Goal: Task Accomplishment & Management: Use online tool/utility

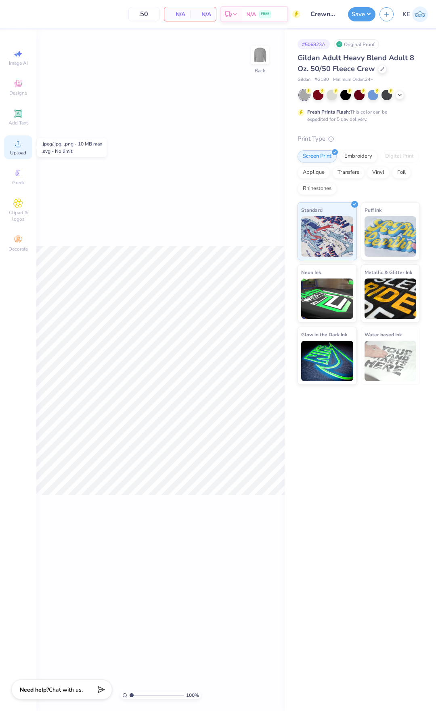
click at [16, 145] on circle at bounding box center [18, 146] width 4 height 4
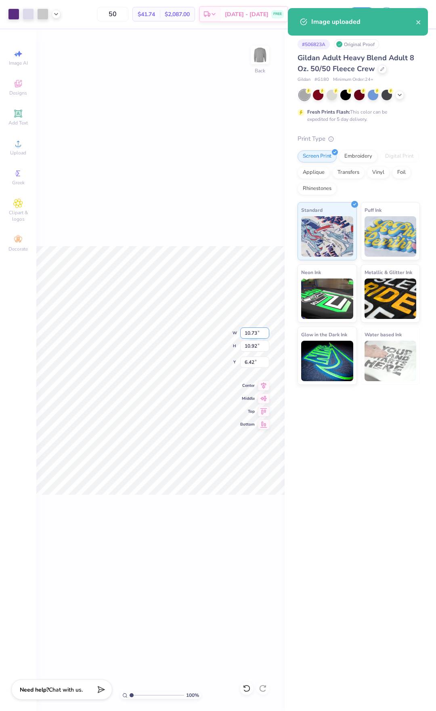
click at [251, 337] on input "10.73" at bounding box center [254, 332] width 29 height 11
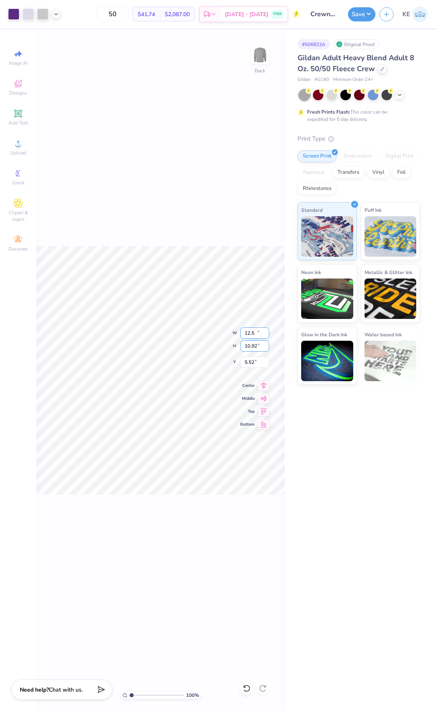
type input "12.50"
type input "12.72"
type input "3.00"
click at [168, 151] on div "100 % Back W 12.50 12.50 " H 12.72 12.72 " Y 3.00 3.00 " Center Middle Top Bott…" at bounding box center [160, 369] width 249 height 681
click at [265, 57] on img at bounding box center [260, 55] width 32 height 32
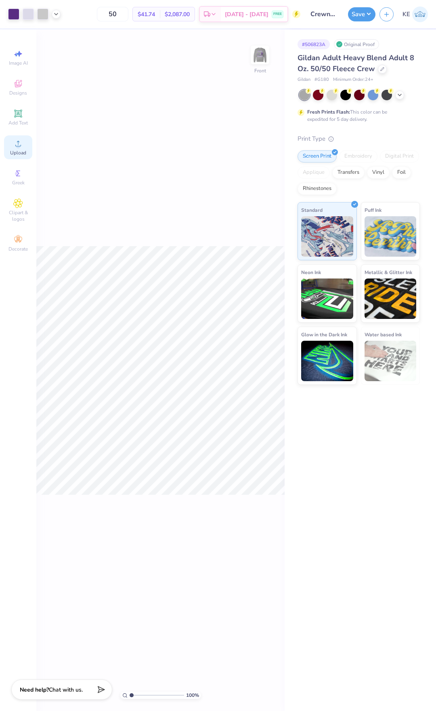
click at [23, 141] on div "Upload" at bounding box center [18, 147] width 28 height 24
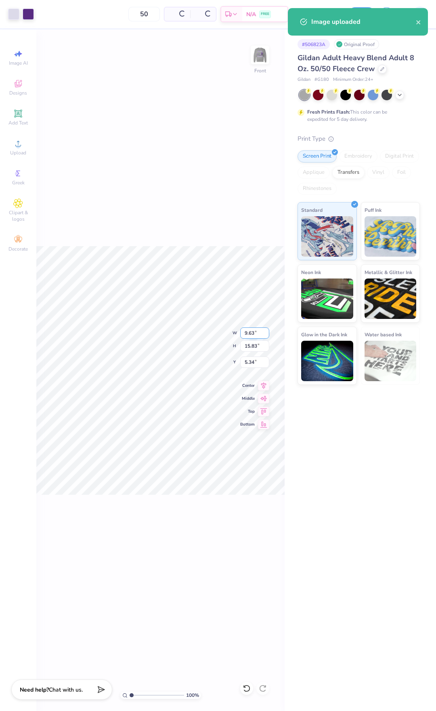
click at [253, 332] on input "9.63" at bounding box center [254, 332] width 29 height 11
type input "1"
type input "15"
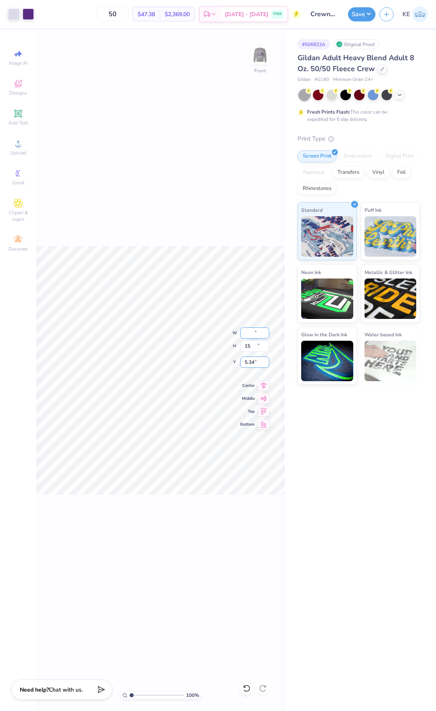
type input "9.12"
type input "15.00"
type input "3.00"
click at [164, 228] on div "100 % Front" at bounding box center [160, 369] width 249 height 681
click at [364, 20] on button "Save" at bounding box center [361, 13] width 27 height 14
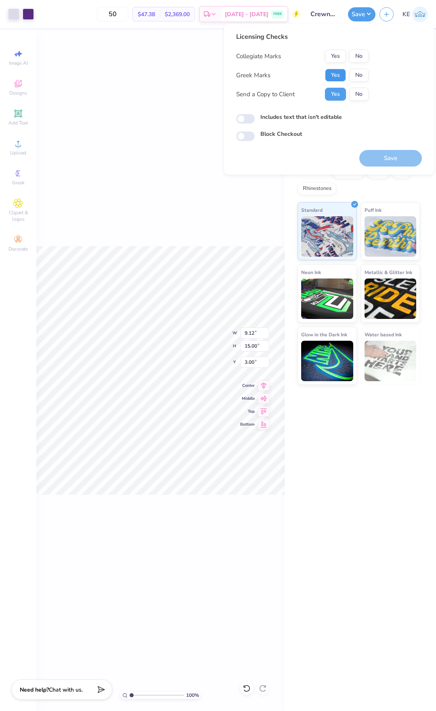
click at [338, 70] on button "Yes" at bounding box center [335, 75] width 21 height 13
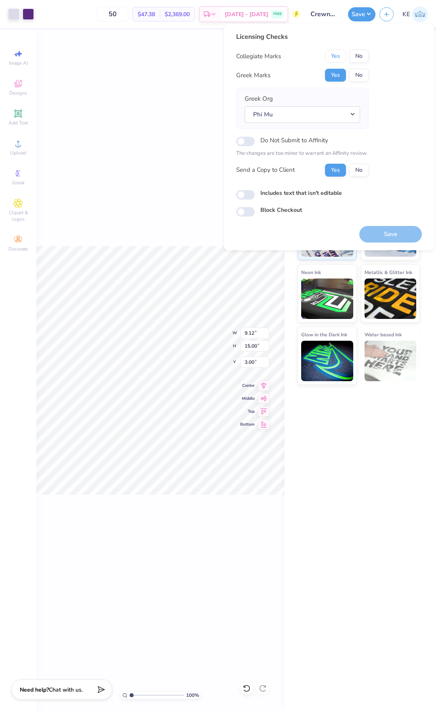
click at [334, 52] on button "Yes" at bounding box center [335, 56] width 21 height 13
click at [367, 17] on button "Save" at bounding box center [361, 13] width 27 height 14
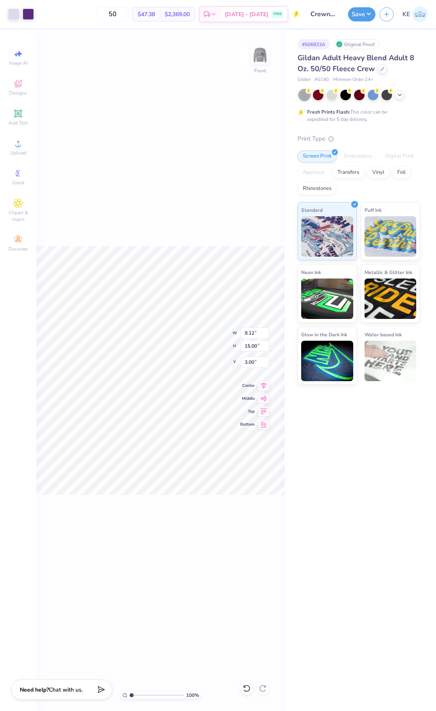
click at [216, 210] on div "100 % Front W 9.12 9.12 " H 15.00 15.00 " Y 3.00 3.00 " Center Middle Top Bottom" at bounding box center [160, 369] width 249 height 681
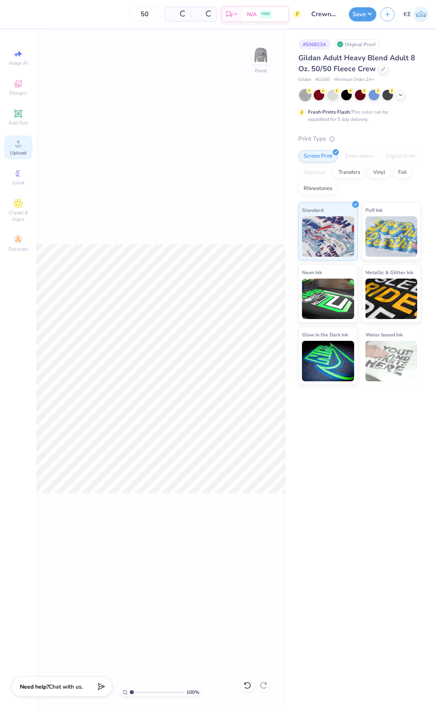
click at [20, 140] on icon at bounding box center [18, 144] width 10 height 10
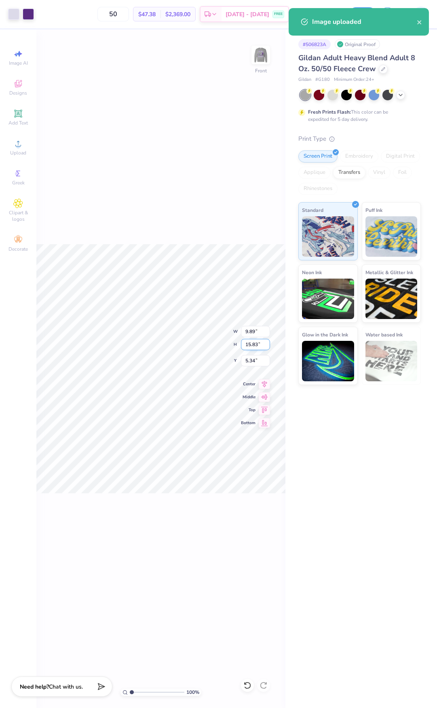
click at [247, 346] on input "15.83" at bounding box center [255, 344] width 29 height 11
type input "15"
type input "9.37"
type input "15.00"
click at [251, 361] on input "5.75" at bounding box center [255, 360] width 29 height 11
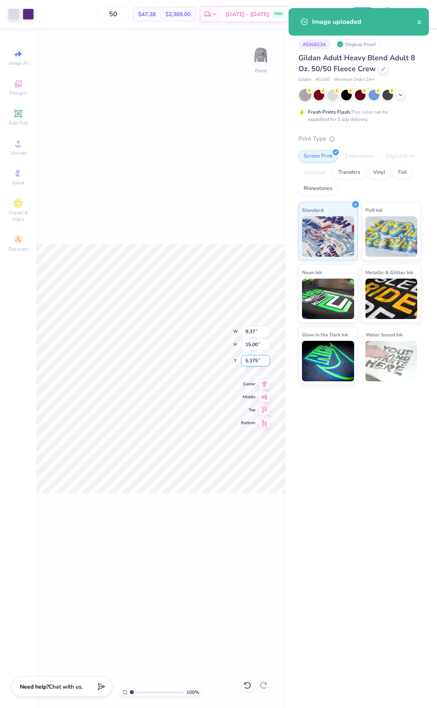
type input "5.37"
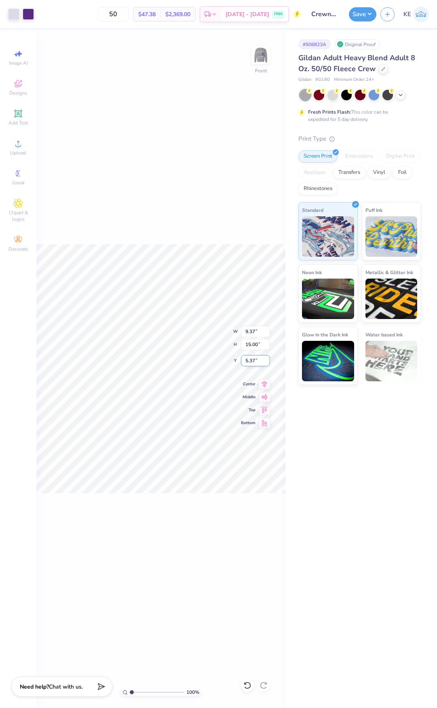
click at [253, 357] on input "5.37" at bounding box center [255, 360] width 29 height 11
type input "3.00"
click at [372, 19] on button "Save" at bounding box center [362, 13] width 27 height 14
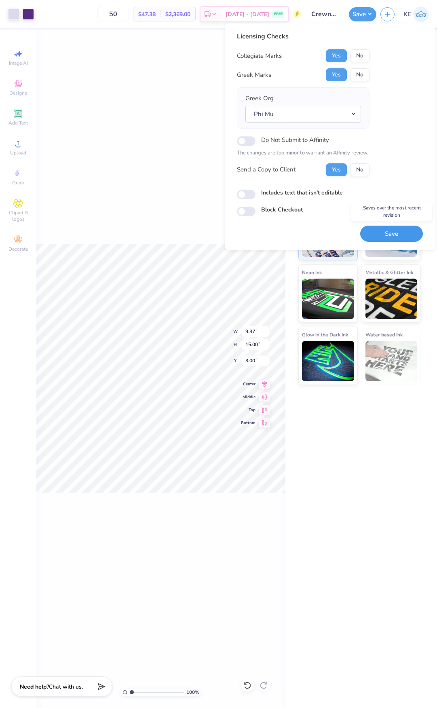
click at [406, 230] on button "Save" at bounding box center [391, 233] width 63 height 17
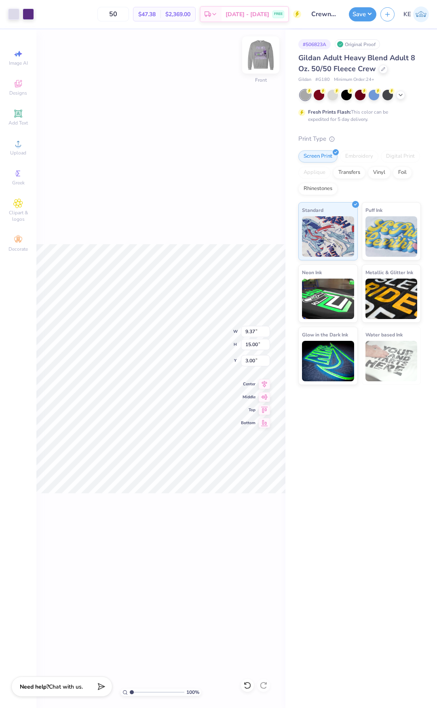
click at [265, 58] on img at bounding box center [260, 55] width 32 height 32
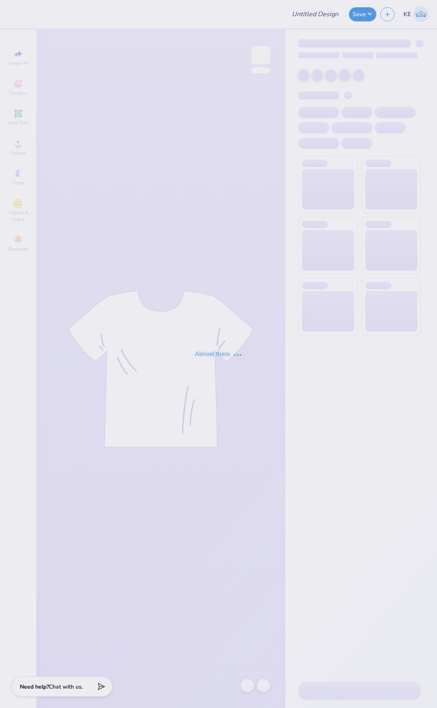
type input "Arrowspike 25"
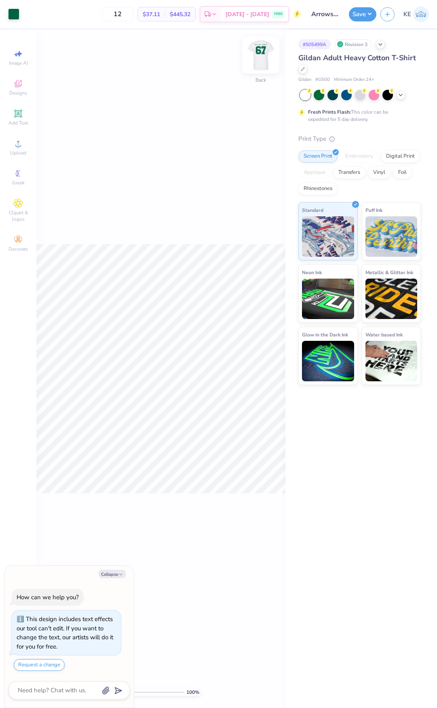
click at [259, 57] on img at bounding box center [260, 55] width 32 height 32
click at [201, 483] on li "Group" at bounding box center [195, 481] width 63 height 16
type textarea "x"
type input "12.00"
type input "0.75"
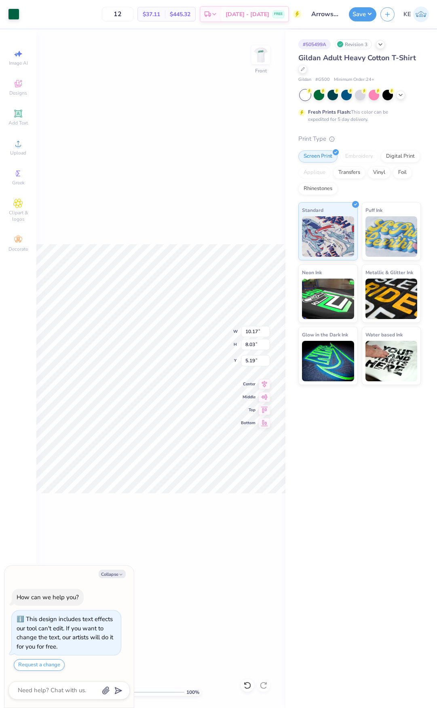
type input "3.24"
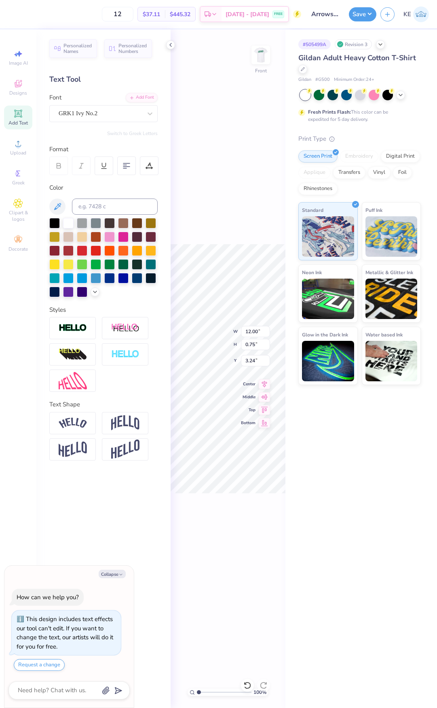
click at [229, 199] on div "100 % Front W 12.00 12.00 " H 0.75 0.75 " Y 3.24 3.24 " Center Middle Top Bottom" at bounding box center [228, 368] width 115 height 678
click at [174, 44] on div at bounding box center [170, 44] width 9 height 9
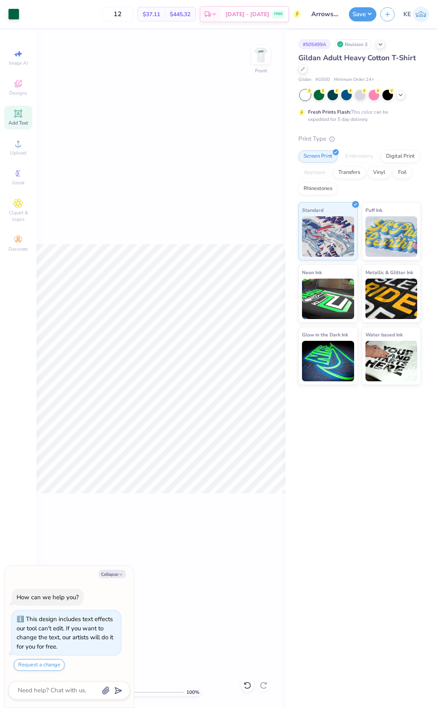
drag, startPoint x: 264, startPoint y: 48, endPoint x: 256, endPoint y: 88, distance: 40.3
click at [264, 48] on img at bounding box center [261, 55] width 16 height 16
type textarea "x"
type input "1.64913377760655"
type textarea "x"
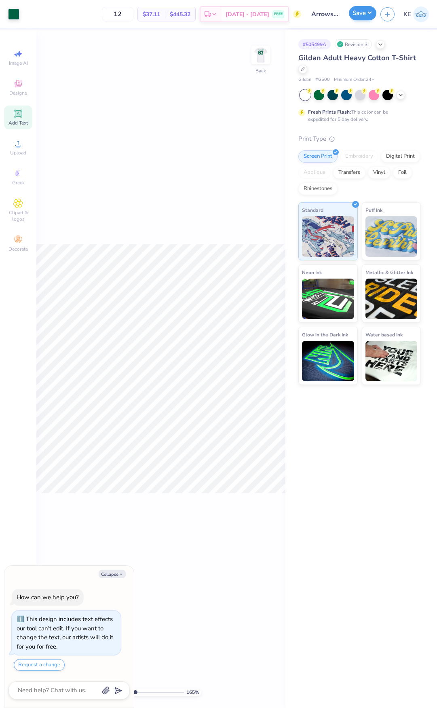
type input "1.64913377760655"
type textarea "x"
type input "1.64913377760655"
type textarea "x"
type input "1.64913377760655"
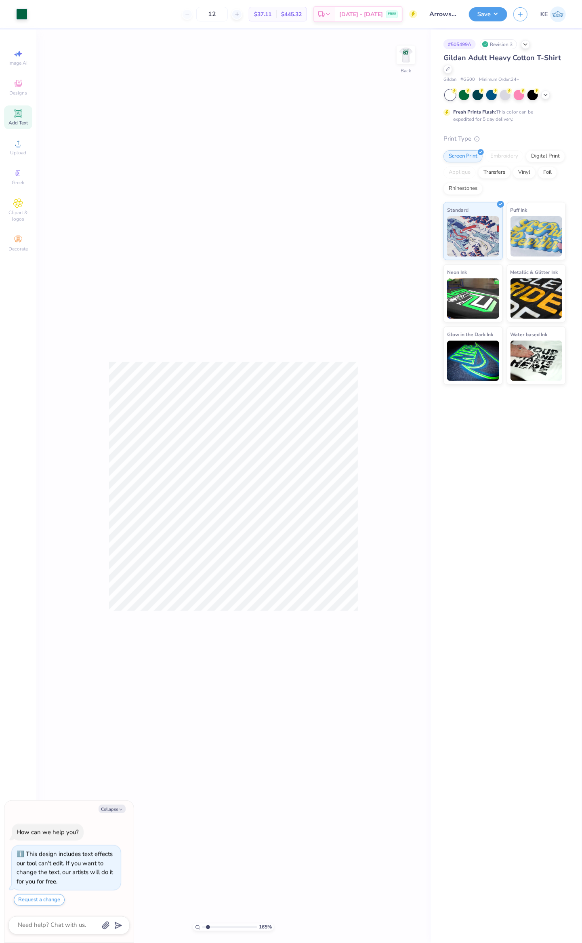
click at [246, 331] on div "165 % Back" at bounding box center [233, 486] width 394 height 914
type textarea "x"
type input "1"
type textarea "x"
type input "1.30577938051685"
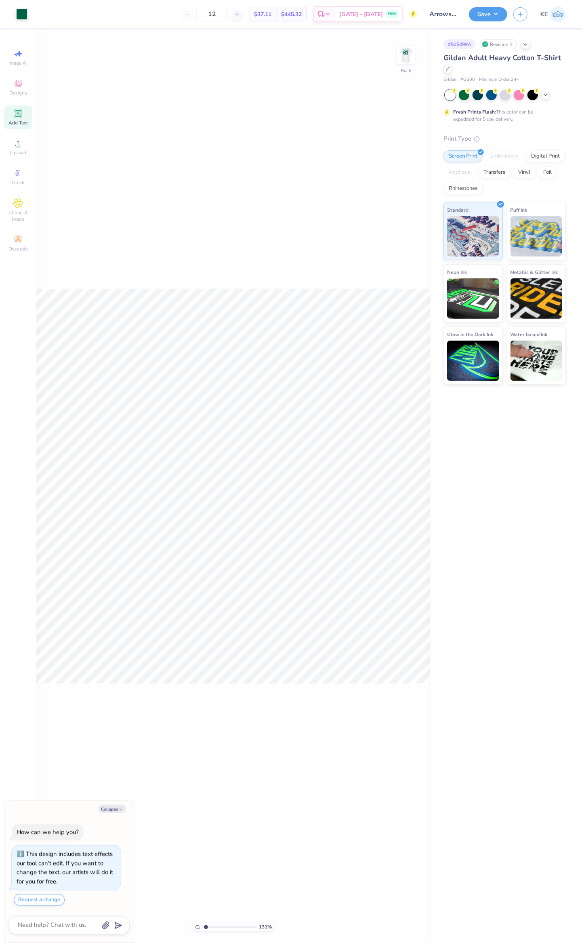
type textarea "x"
type input "1.30577938051685"
type textarea "x"
type input "1.30577938051685"
click at [19, 173] on icon at bounding box center [18, 174] width 4 height 6
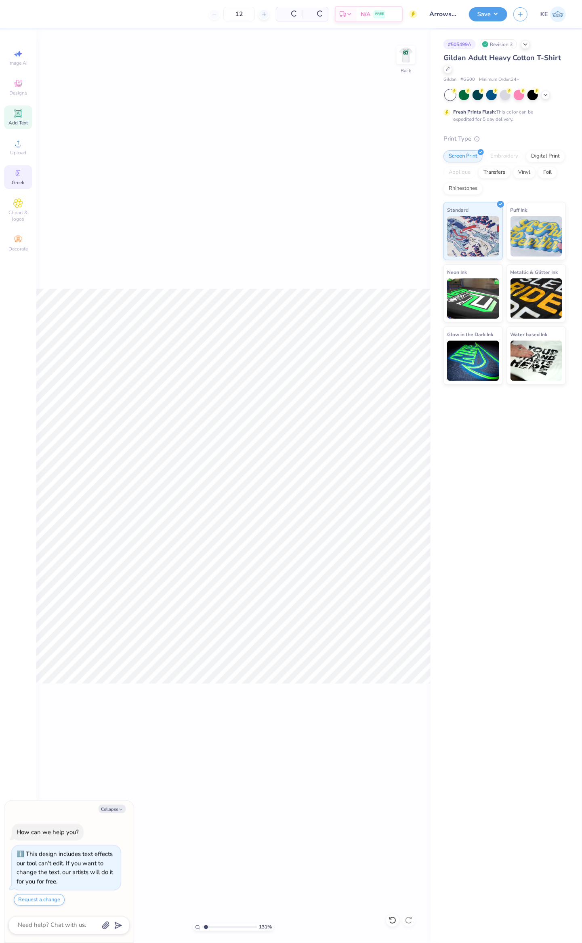
type textarea "x"
type input "1.30577938051685"
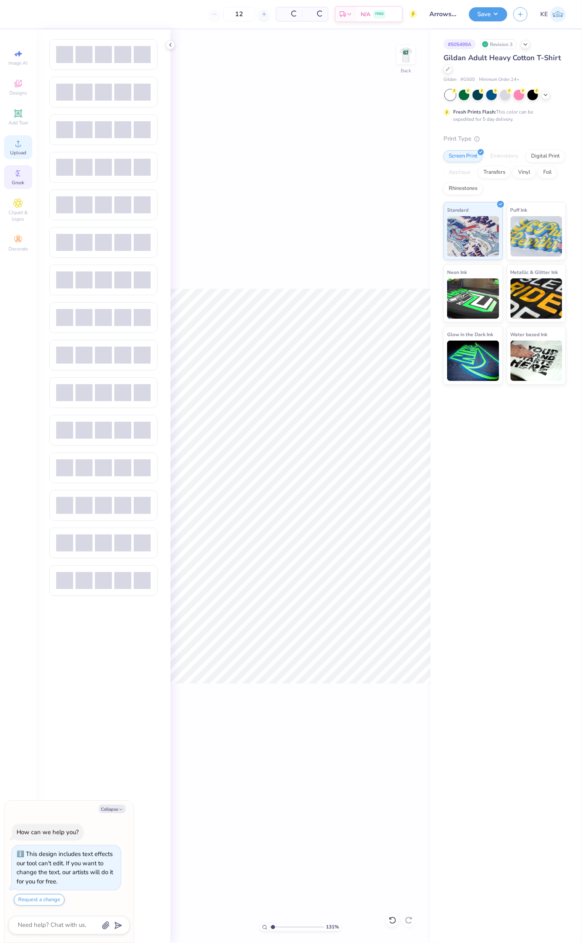
type textarea "x"
type input "1.30577938051685"
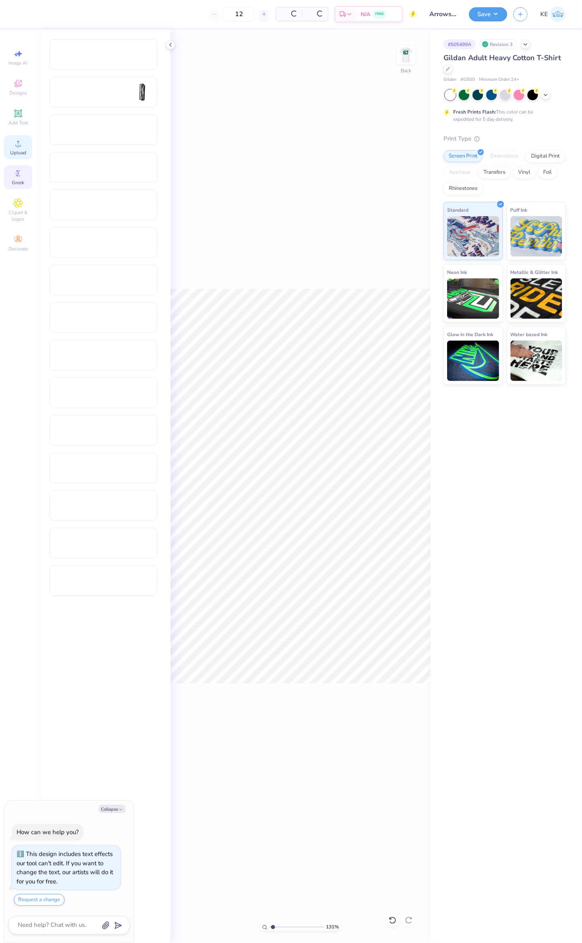
click at [16, 145] on icon at bounding box center [18, 144] width 10 height 10
type textarea "x"
type input "1.30577938051685"
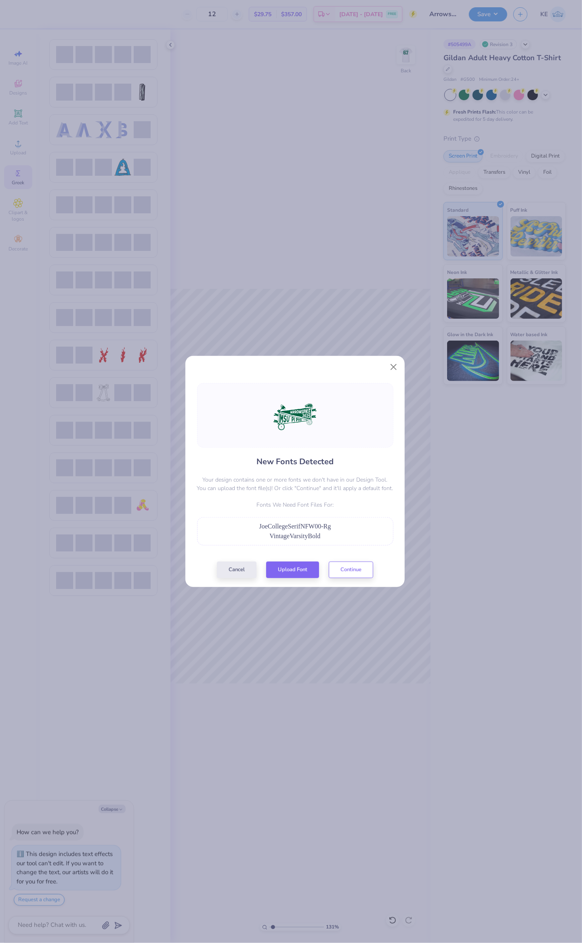
click at [306, 284] on div "New Fonts Detected Your design contains one or more fonts we don't have in our …" at bounding box center [291, 471] width 582 height 943
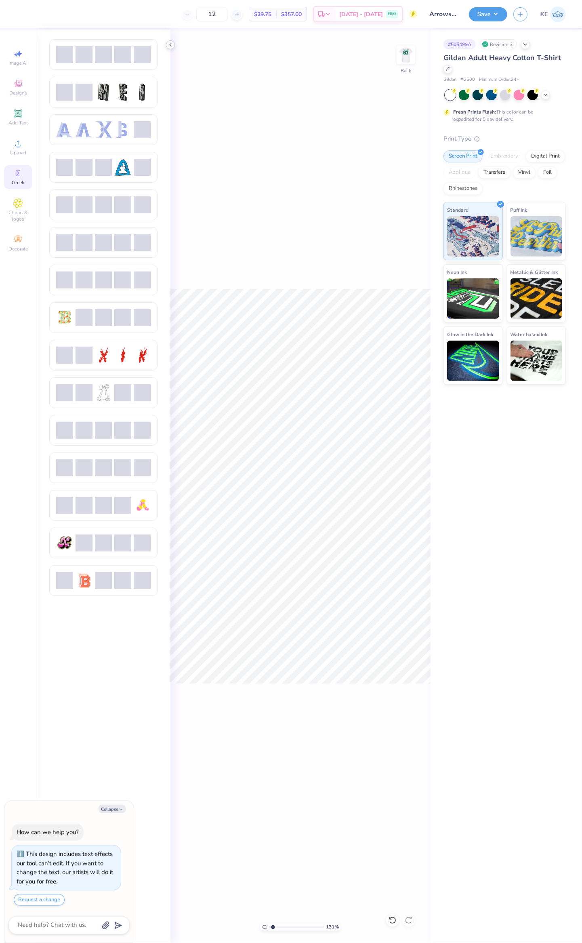
click at [172, 46] on icon at bounding box center [170, 45] width 6 height 6
type textarea "x"
type input "1.30577938051685"
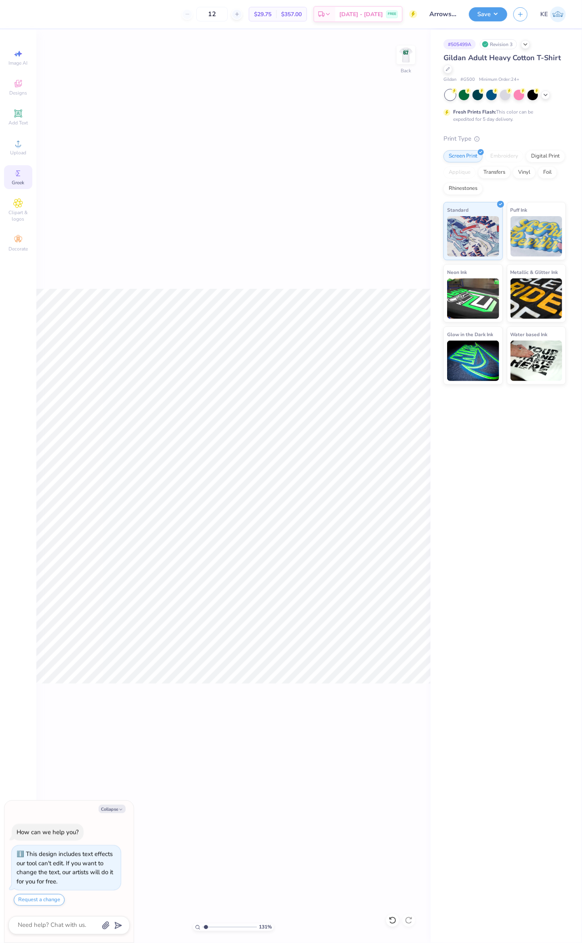
type textarea "x"
type input "1.30577938051685"
type textarea "x"
type input "1"
click at [11, 146] on div "Upload" at bounding box center [18, 147] width 28 height 24
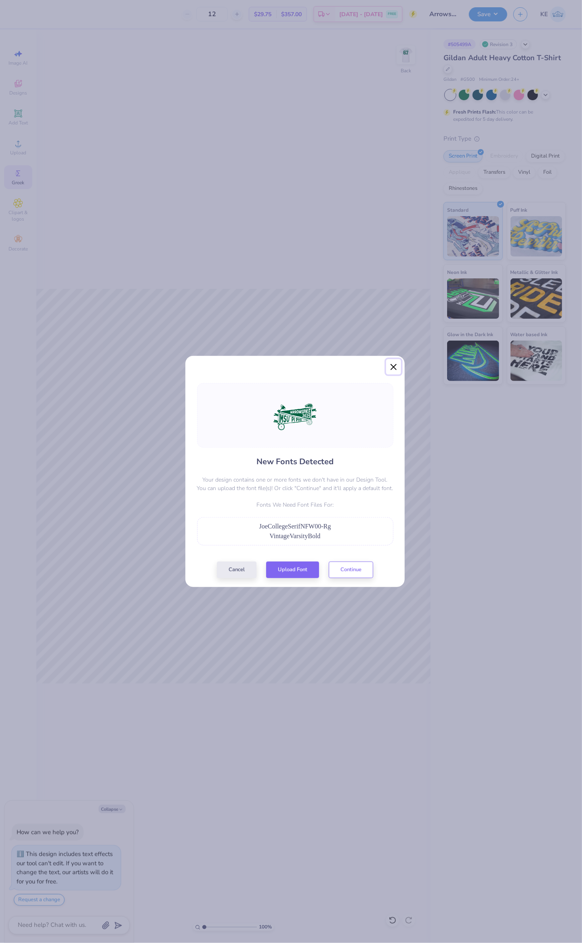
click at [393, 365] on button "Close" at bounding box center [393, 366] width 15 height 15
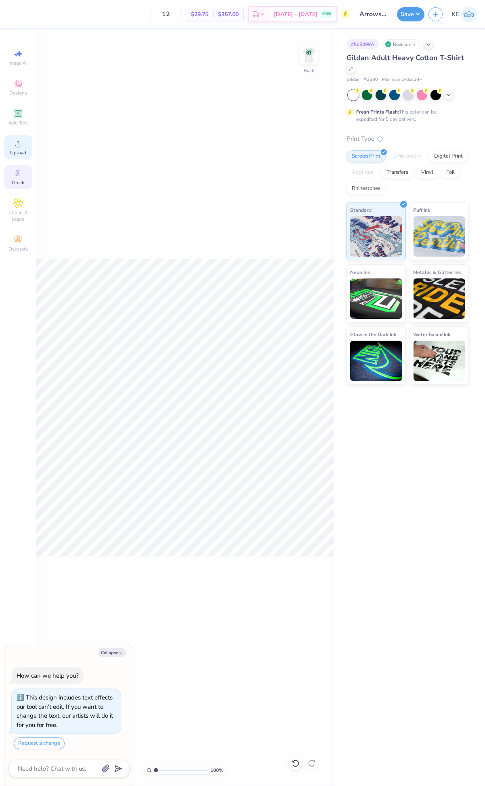
click at [13, 140] on icon at bounding box center [18, 144] width 10 height 10
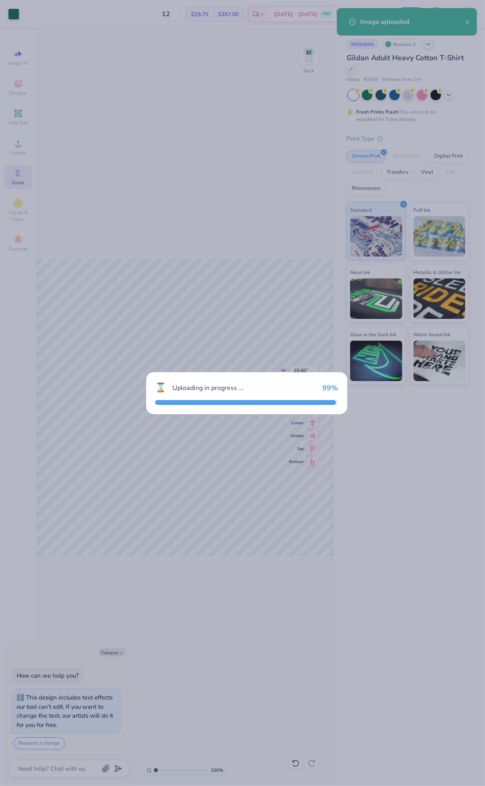
type textarea "x"
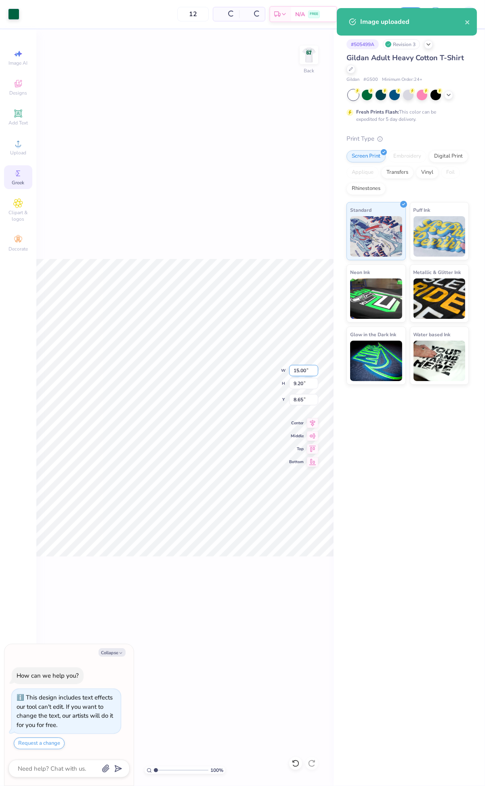
click at [295, 368] on input "15.00" at bounding box center [303, 370] width 29 height 11
click at [300, 371] on input "15.00" at bounding box center [303, 370] width 29 height 11
type input "12.5"
type textarea "x"
type input "12.50"
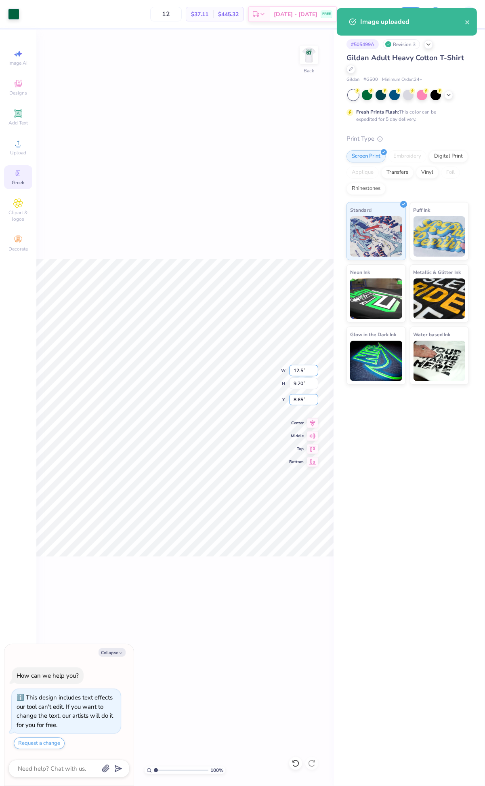
type input "7.67"
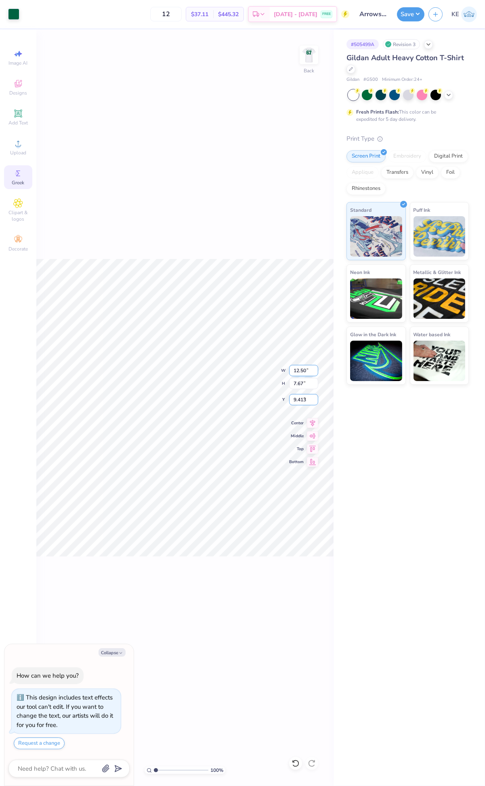
type input "9.413"
type textarea "x"
click at [301, 398] on input "9.41" at bounding box center [303, 399] width 29 height 11
type input "3"
type textarea "x"
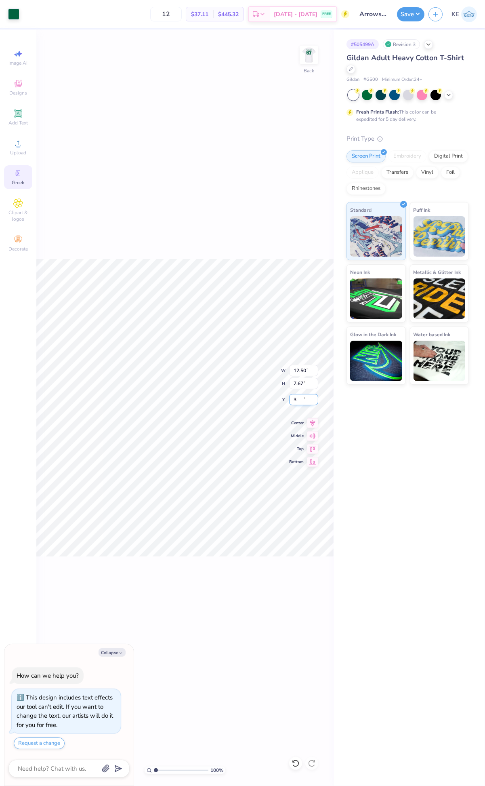
type input "3.00"
click at [225, 179] on div "100 % Back W 12.50 12.50 " H 7.67 7.67 " Y 3.00 3.00 " Center Middle Top Bottom" at bounding box center [184, 407] width 297 height 756
type textarea "x"
click at [303, 368] on input "12.50" at bounding box center [303, 370] width 29 height 11
type input "12"
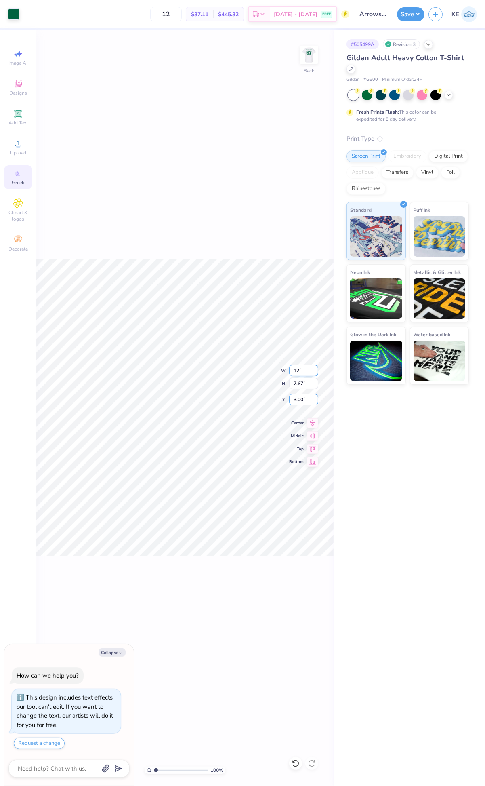
type textarea "x"
type input "12.00"
type input "7.36"
click at [298, 397] on input "3.15" at bounding box center [303, 399] width 29 height 11
type input "3"
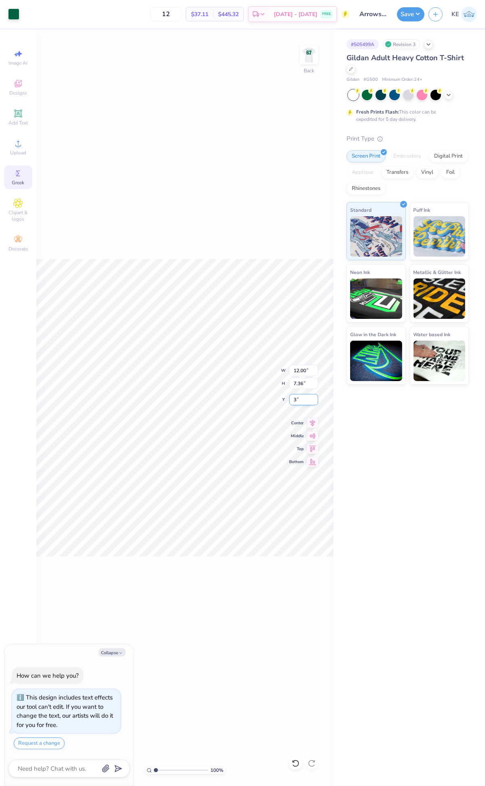
type textarea "x"
type input "3.00"
click at [274, 247] on div "100 % Back W 12.00 12.00 " H 7.36 7.36 " Y 3.00 3.00 " Center Middle Top Bottom" at bounding box center [184, 407] width 297 height 756
click at [312, 53] on img at bounding box center [309, 55] width 32 height 32
click at [298, 707] on icon at bounding box center [296, 763] width 8 height 8
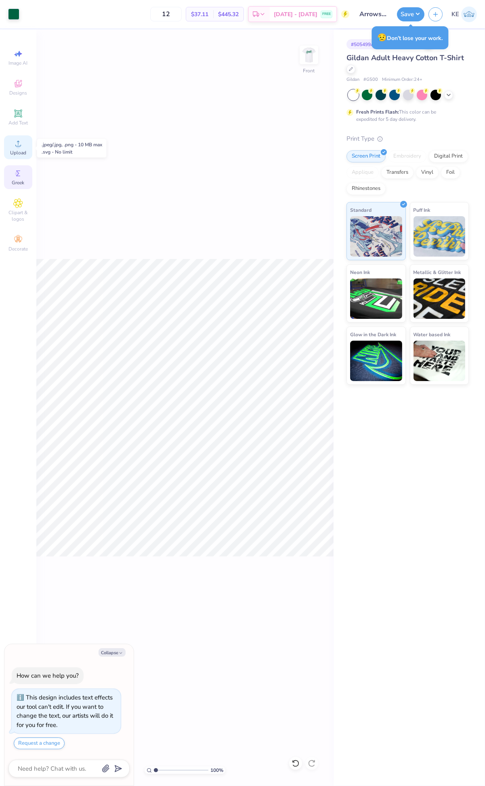
click at [21, 140] on icon at bounding box center [18, 144] width 10 height 10
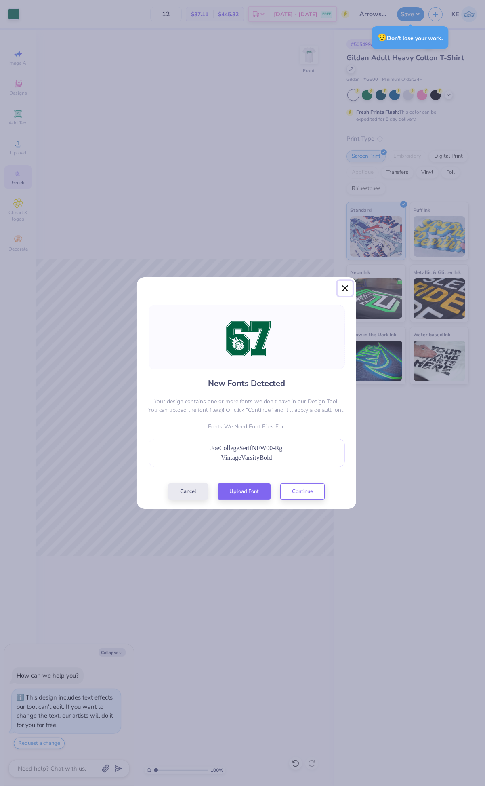
click at [345, 284] on button "Close" at bounding box center [345, 288] width 15 height 15
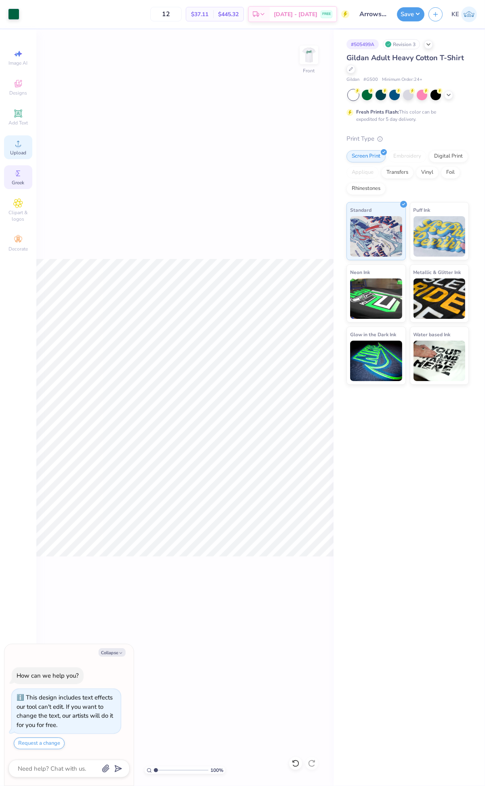
click at [17, 151] on span "Upload" at bounding box center [18, 153] width 16 height 6
type textarea "x"
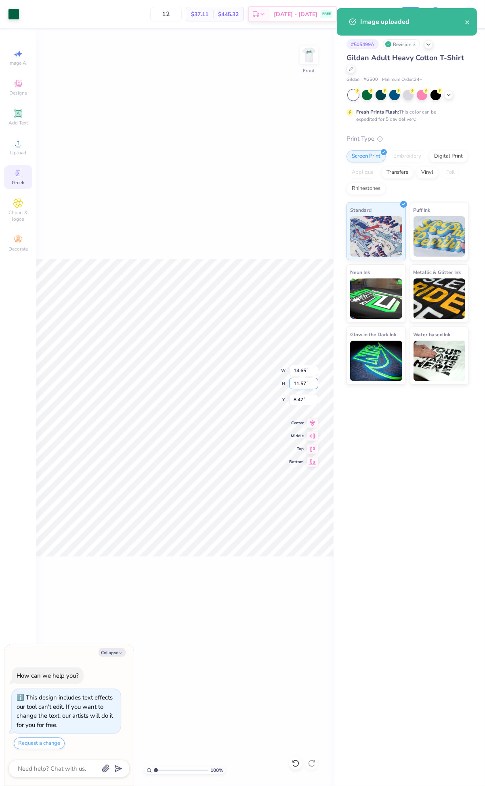
click at [302, 379] on input "11.57" at bounding box center [303, 383] width 29 height 11
type input "8.03"
type textarea "x"
type input "10.17"
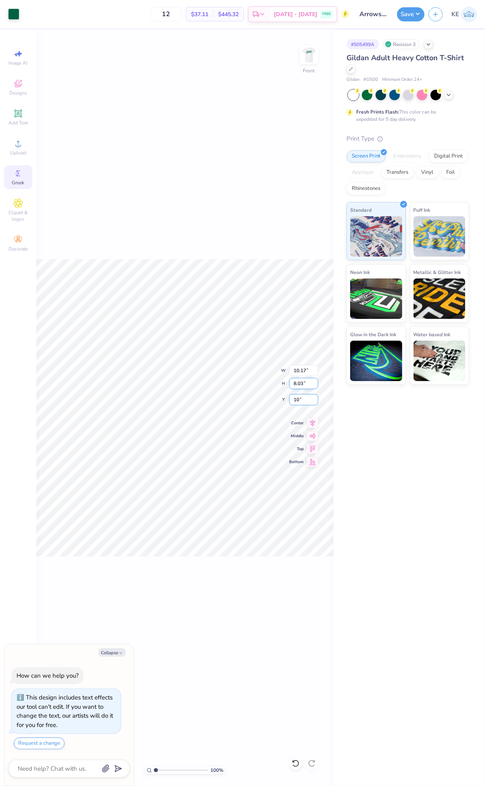
type input "1"
type input "5.19"
click at [320, 212] on div "100 % Front" at bounding box center [184, 407] width 297 height 756
click at [415, 15] on button "Save" at bounding box center [410, 13] width 27 height 14
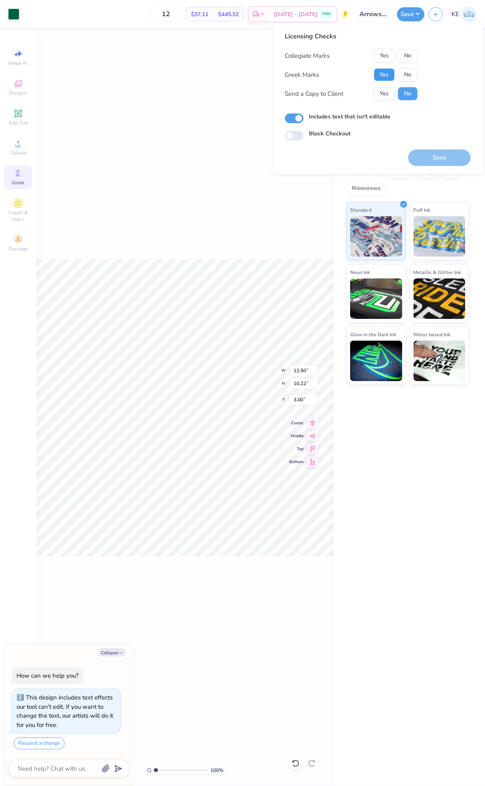
click at [383, 73] on button "Yes" at bounding box center [384, 74] width 21 height 13
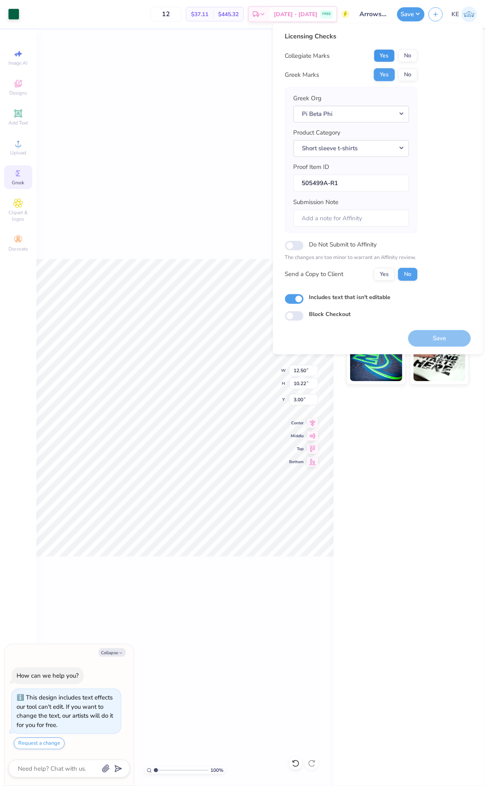
click at [384, 61] on button "Yes" at bounding box center [384, 55] width 21 height 13
click at [110, 252] on div "100 % Front W 12.50 12.50 " H 10.22 10.22 " Y 3.00 3.00 " Center Middle Top Bot…" at bounding box center [184, 407] width 297 height 756
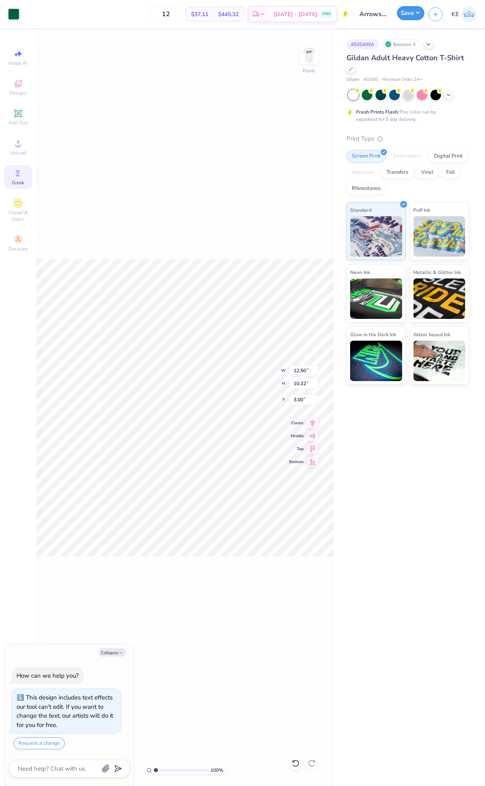
click at [406, 18] on button "Save" at bounding box center [410, 13] width 27 height 14
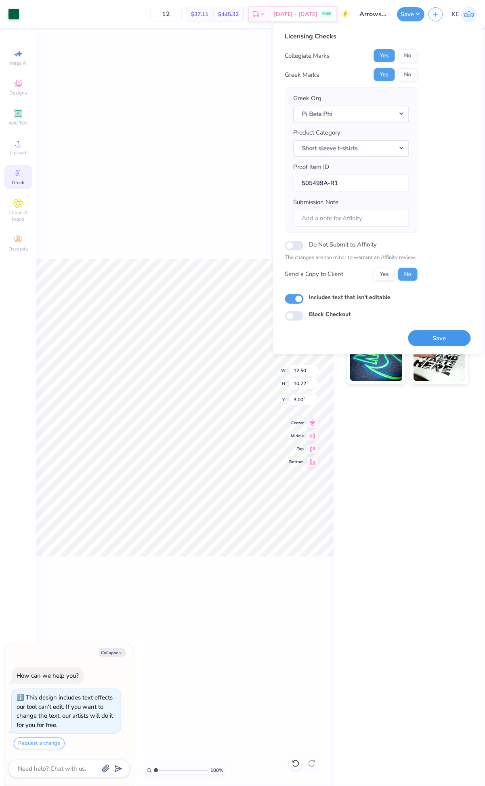
click at [436, 337] on button "Save" at bounding box center [440, 338] width 63 height 17
type textarea "x"
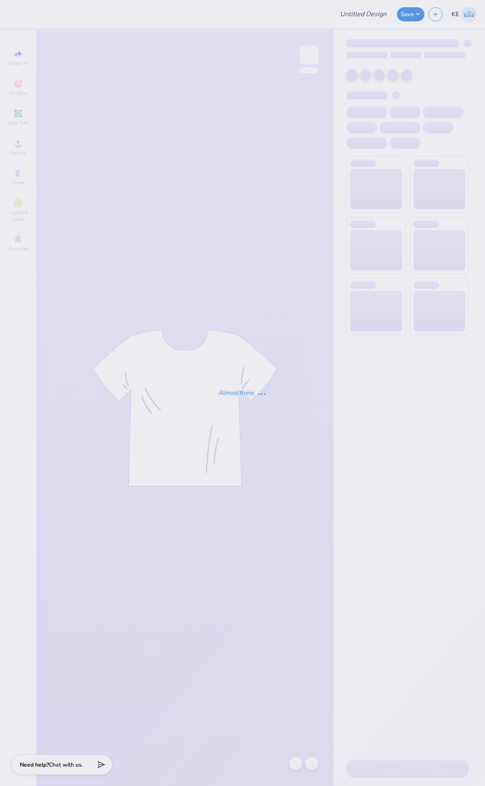
type input "Widen Your Perspective"
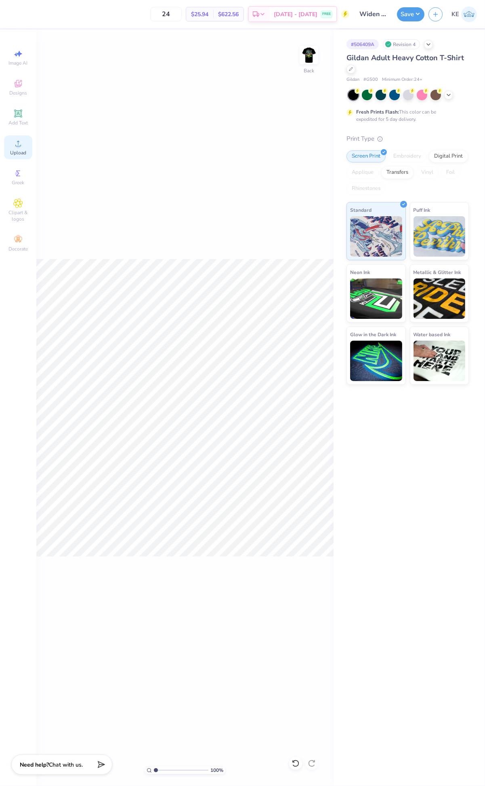
click at [21, 142] on icon at bounding box center [18, 144] width 10 height 10
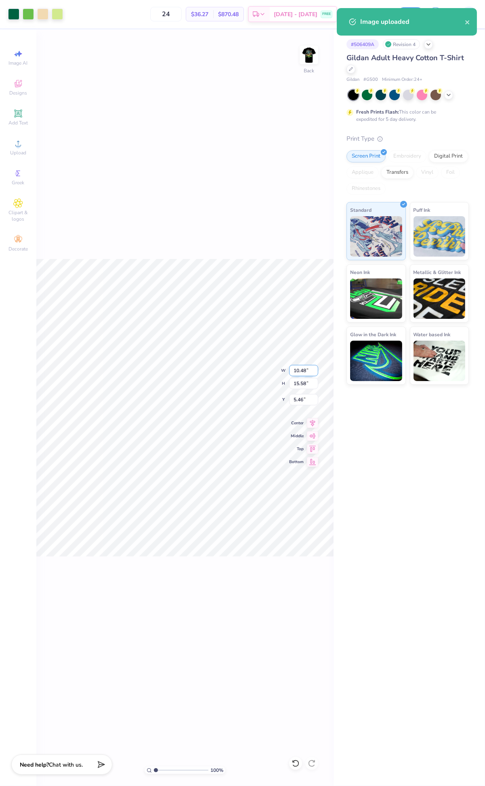
click at [301, 365] on input "10.48" at bounding box center [303, 370] width 29 height 11
type input "3.50"
type input "5.20"
type input "10.65"
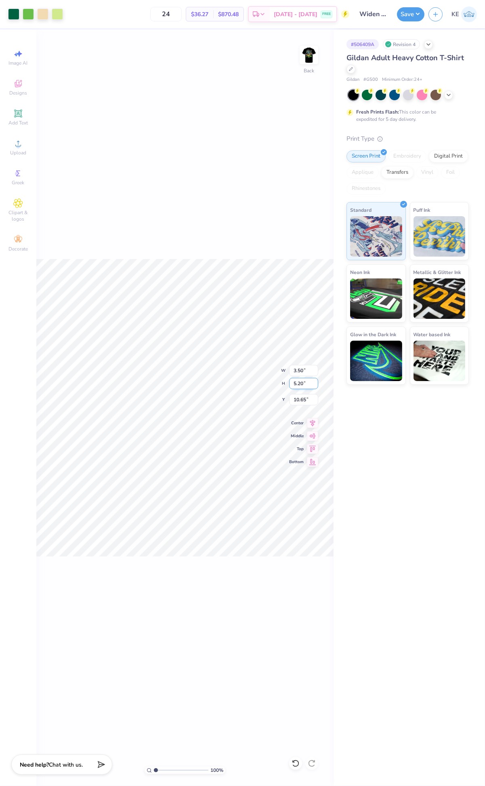
click at [306, 381] on input "5.20" at bounding box center [303, 383] width 29 height 11
type input "3.5"
type input "2.36"
type input "3.50"
click at [300, 405] on input "11.50" at bounding box center [303, 399] width 29 height 11
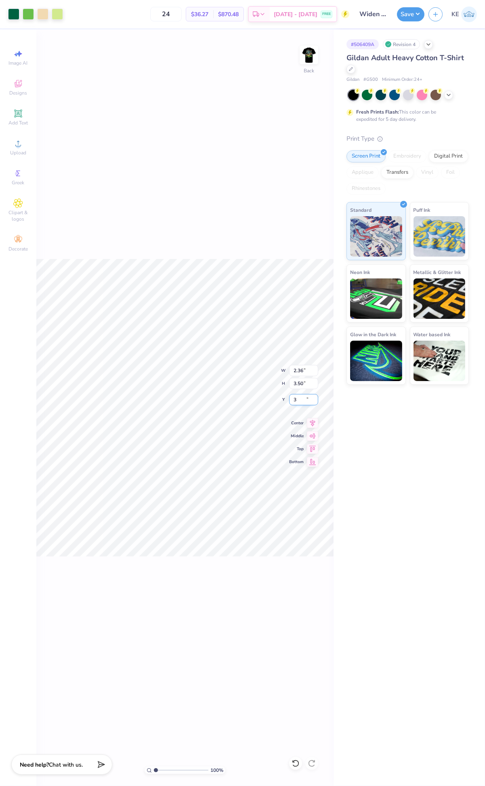
click at [263, 364] on div "100 % Back W 2.36 2.36 " H 3.50 3.50 " Y 3 11.50 " Center Middle Top Bottom" at bounding box center [184, 407] width 297 height 756
type input "3.00"
click at [274, 225] on div "100 % Back W 2.36 2.36 " H 3.50 3.50 " Y 3.00 3.00 " Center Middle Top Bottom" at bounding box center [184, 407] width 297 height 756
click at [310, 52] on img at bounding box center [309, 55] width 32 height 32
click at [14, 143] on icon at bounding box center [18, 144] width 10 height 10
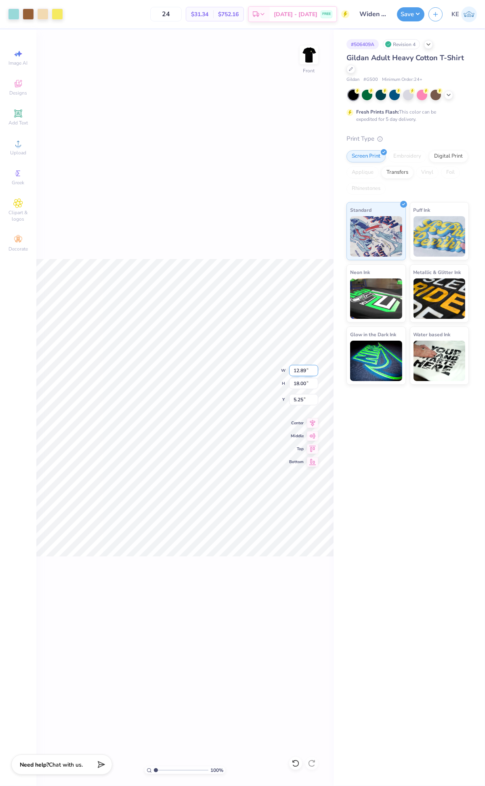
click at [302, 367] on input "12.89" at bounding box center [303, 370] width 29 height 11
type input "15"
type input "10.74"
type input "15.00"
type input "3.00"
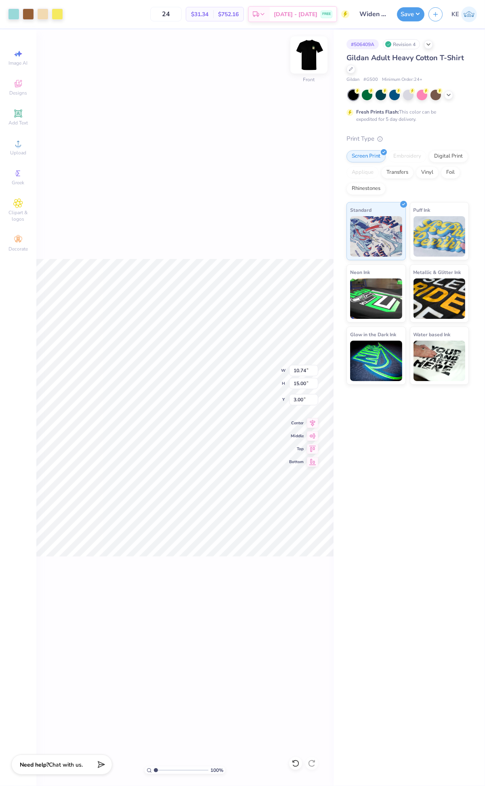
click at [310, 58] on img at bounding box center [309, 55] width 32 height 32
click at [316, 57] on img at bounding box center [309, 55] width 32 height 32
click at [267, 508] on div "100 % Front" at bounding box center [184, 407] width 297 height 756
click at [263, 472] on div "100 % Front" at bounding box center [184, 407] width 297 height 756
click at [411, 9] on button "Save" at bounding box center [410, 13] width 27 height 14
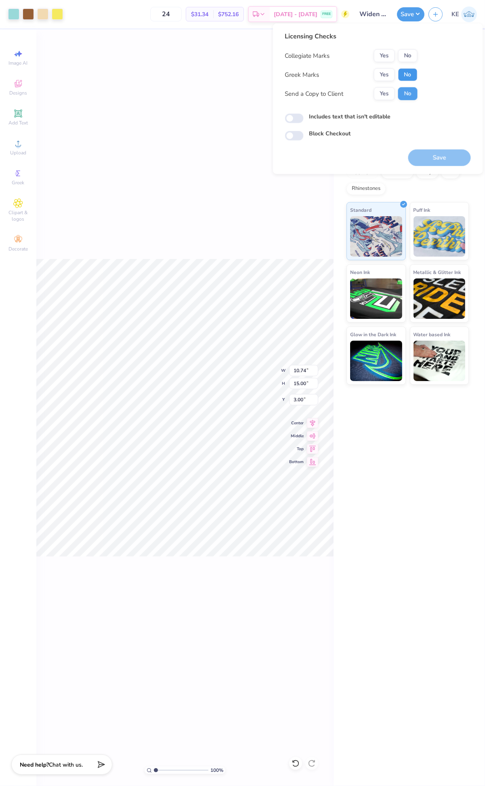
click at [405, 71] on button "No" at bounding box center [407, 74] width 19 height 13
click at [409, 51] on button "No" at bounding box center [407, 55] width 19 height 13
click at [468, 159] on button "Save" at bounding box center [440, 158] width 63 height 17
